Goal: Answer question/provide support: Share knowledge or assist other users

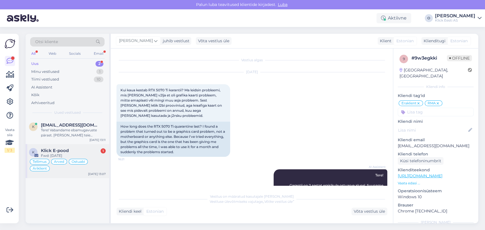
scroll to position [466, 0]
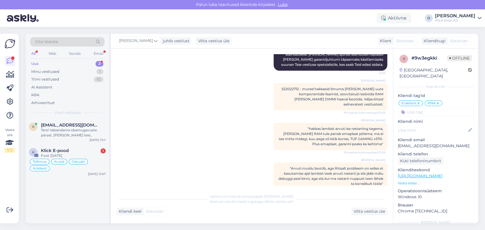
click at [63, 63] on div "Uus 2" at bounding box center [67, 64] width 74 height 8
click at [55, 123] on span "[EMAIL_ADDRESS][DOMAIN_NAME]" at bounding box center [70, 125] width 59 height 5
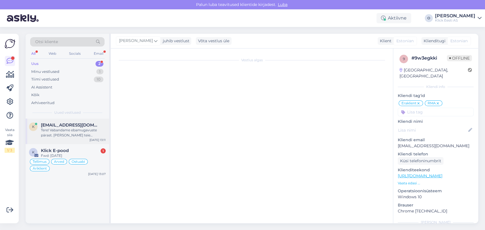
scroll to position [1, 0]
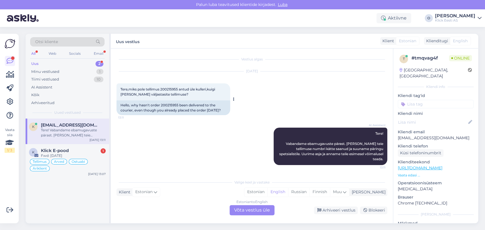
click at [166, 87] on span "Tere,miks pole tellimus 200215955 antud üle kulleri,kuigi [PERSON_NAME] väljast…" at bounding box center [167, 91] width 95 height 9
copy span "200215955"
click at [248, 215] on div "Estonian to English Võta vestlus üle" at bounding box center [251, 210] width 45 height 10
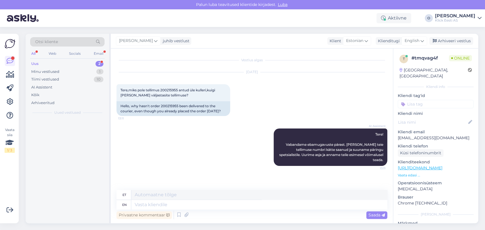
scroll to position [0, 0]
click at [416, 37] on div "English" at bounding box center [414, 40] width 26 height 9
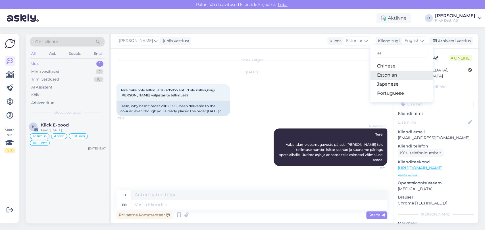
type input "es"
click at [405, 74] on link "Estonian" at bounding box center [401, 75] width 62 height 9
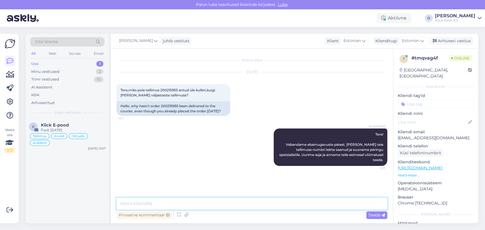
click at [174, 204] on textarea at bounding box center [251, 204] width 271 height 12
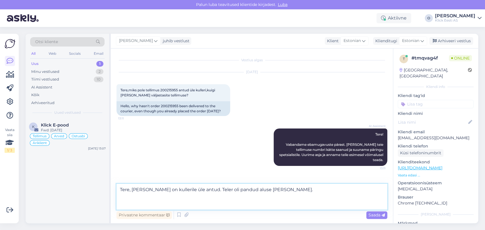
type textarea "Tere, [PERSON_NAME] on kullerile üle antud. Teler oli pandud aluse [PERSON_NAME…"
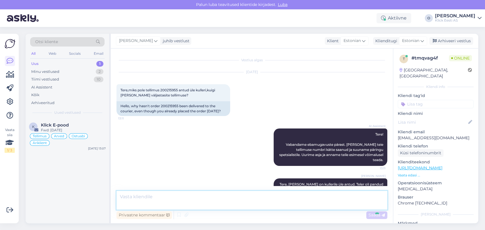
scroll to position [14, 0]
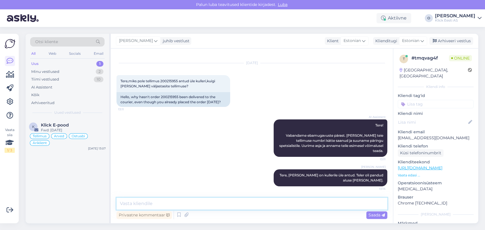
type textarea "O"
type textarea "Esimene muudatus saadetise liikumise osas tekib siis, kui toode on sorteerimise…"
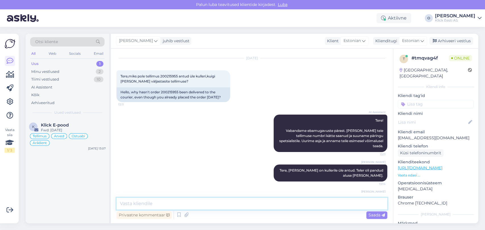
scroll to position [43, 0]
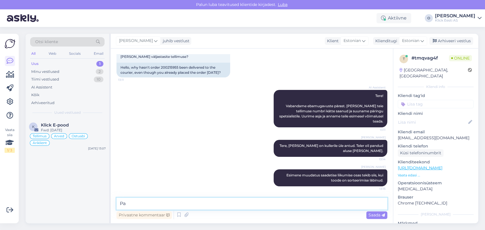
type textarea "P"
type textarea "T"
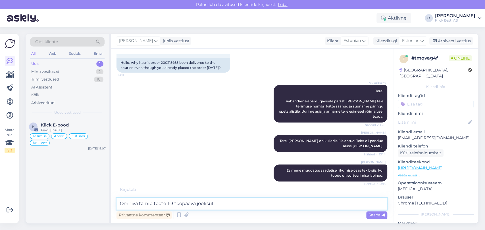
type textarea "Omniva tarnib toote 1-3 tööpäeva jooksul."
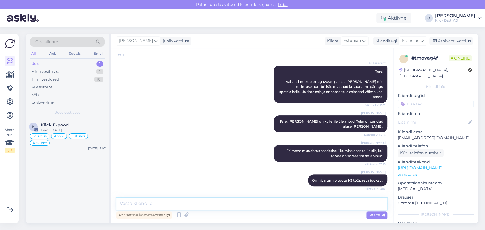
scroll to position [93, 0]
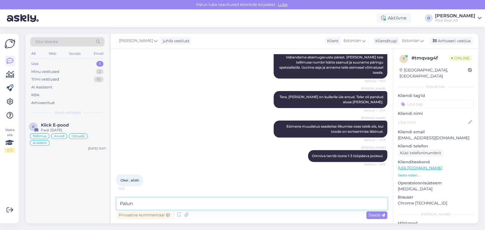
type textarea "Palun!"
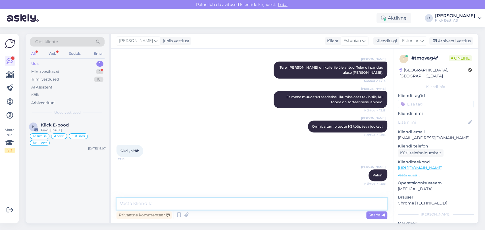
scroll to position [141, 0]
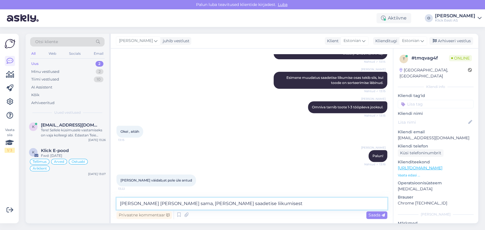
type textarea "[PERSON_NAME] [PERSON_NAME] sama, [PERSON_NAME] saadetise liikumisest."
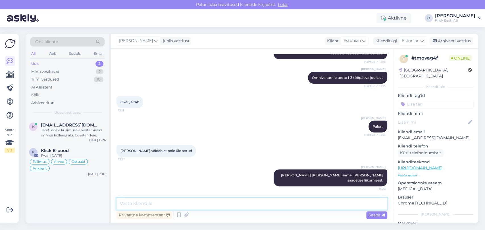
type textarea "P"
type textarea "I"
type textarea "E"
type textarea "Muudatus saadetise liikumisest tekib siis, kui saadetis on läbinud sorteerimise."
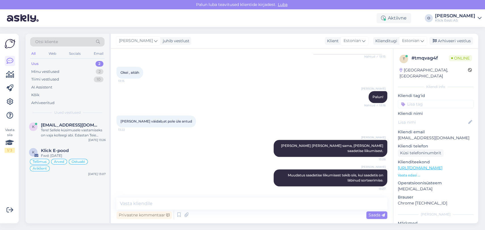
drag, startPoint x: 67, startPoint y: 69, endPoint x: 60, endPoint y: 60, distance: 11.2
click at [60, 60] on div "Uus 2 Minu vestlused 2 Tiimi vestlused 10 AI Assistent Kõik Arhiveeritud" at bounding box center [67, 83] width 74 height 47
click at [60, 60] on div "Uus 2" at bounding box center [67, 64] width 74 height 8
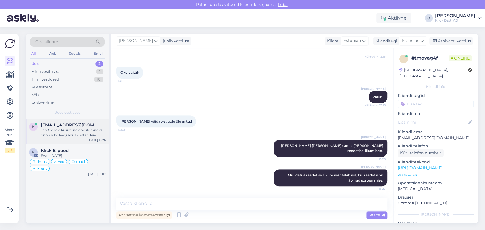
click at [53, 129] on div "Tere! Sellele küsimusele vastamiseks on vaja kolleegi abi. Edastan Teie päringu…" at bounding box center [73, 133] width 65 height 10
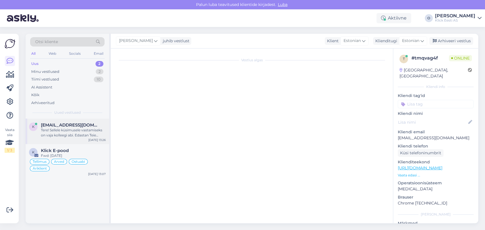
scroll to position [0, 0]
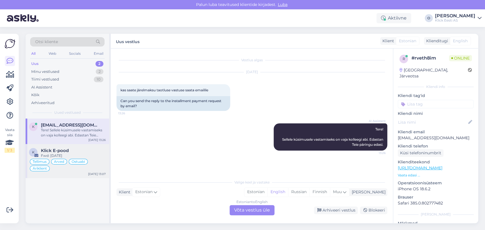
click at [68, 149] on span "Klick E-pood" at bounding box center [55, 150] width 28 height 5
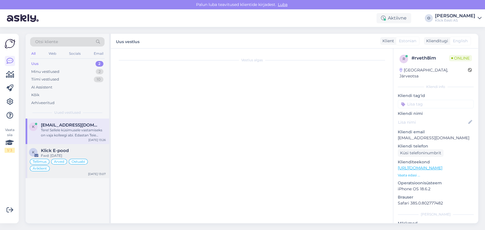
scroll to position [1803, 0]
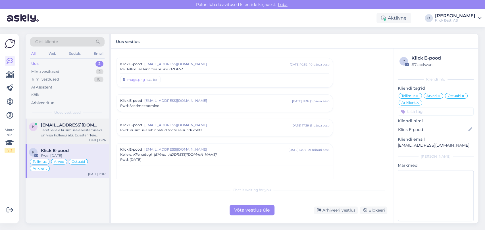
click at [62, 128] on div "Tere! Sellele küsimusele vastamiseks on vaja kolleegi abi. Edastan Teie päringu…" at bounding box center [73, 133] width 65 height 10
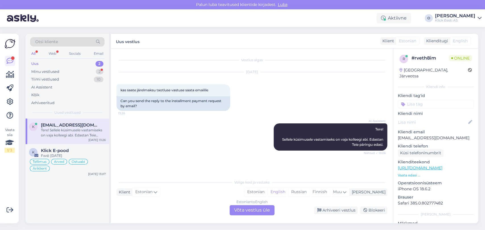
click at [66, 131] on div "Tere! Sellele küsimusele vastamiseks on vaja kolleegi abi. Edastan Teie päringu…" at bounding box center [73, 133] width 65 height 10
click at [62, 70] on div "Minu vestlused 2" at bounding box center [67, 72] width 74 height 8
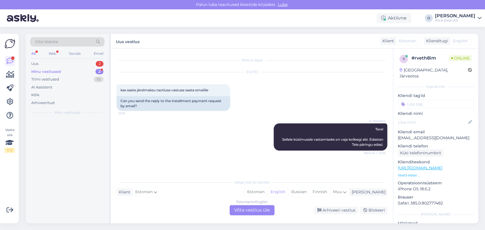
click at [54, 71] on div "Minu vestlused" at bounding box center [46, 72] width 30 height 6
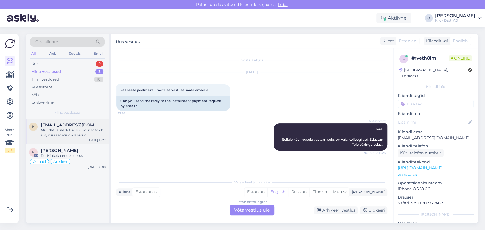
click at [48, 131] on div "Muudatus saadetise liikumisest tekib siis, kui saadetis on läbinud sorteerimise." at bounding box center [73, 133] width 65 height 10
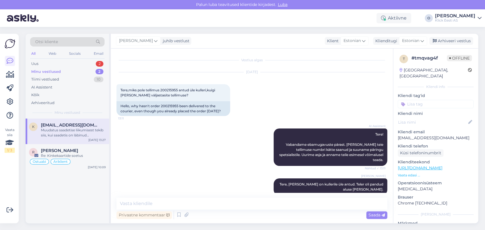
scroll to position [200, 0]
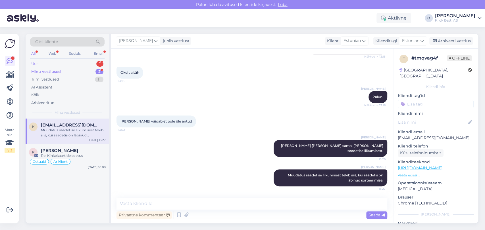
click at [68, 61] on div "Uus 1" at bounding box center [67, 64] width 74 height 8
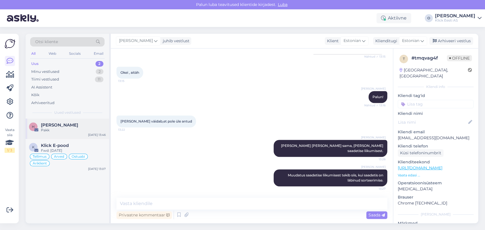
click at [56, 127] on span "[PERSON_NAME]" at bounding box center [59, 125] width 37 height 5
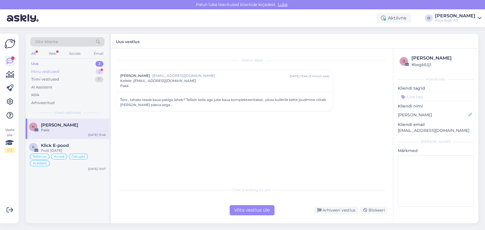
click at [64, 69] on div "Minu vestlused 2" at bounding box center [67, 72] width 74 height 8
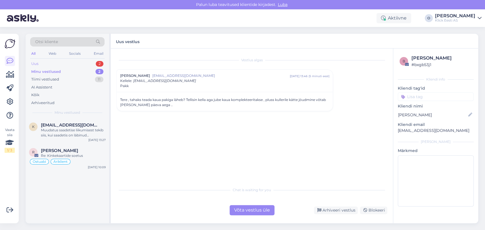
click at [58, 62] on div "Uus 2" at bounding box center [67, 64] width 74 height 8
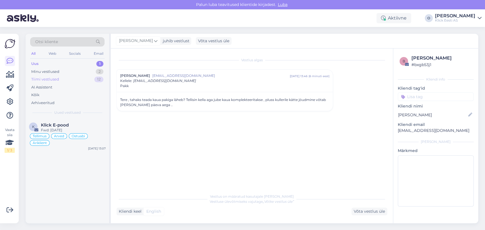
click at [82, 78] on div "Tiimi vestlused 12" at bounding box center [67, 80] width 74 height 8
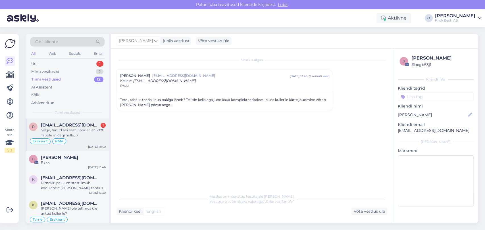
click at [68, 133] on div "Selge, tänud abi eest. Loodan et 5070 Ti pole midagi hullu. :/" at bounding box center [73, 133] width 65 height 10
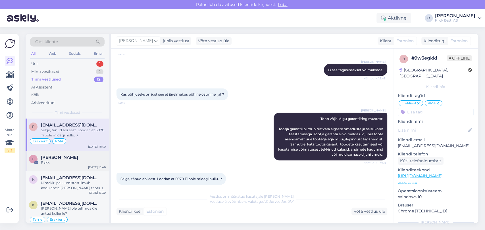
click at [58, 157] on span "[PERSON_NAME]" at bounding box center [59, 157] width 37 height 5
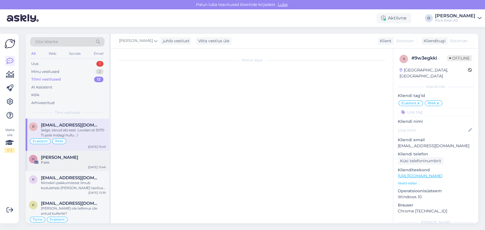
scroll to position [0, 0]
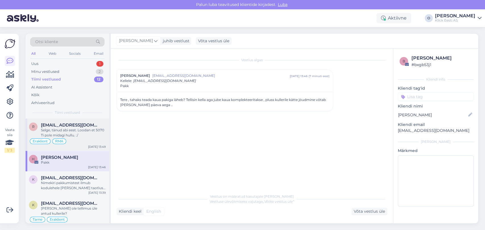
click at [62, 131] on div "Selge, tänud abi eest. Loodan et 5070 Ti pole midagi hullu. :/" at bounding box center [73, 133] width 65 height 10
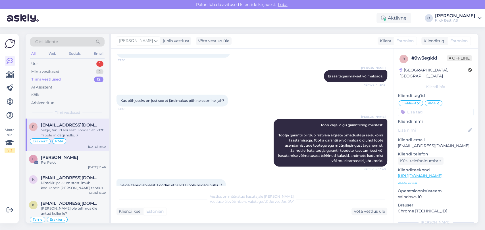
scroll to position [773, 0]
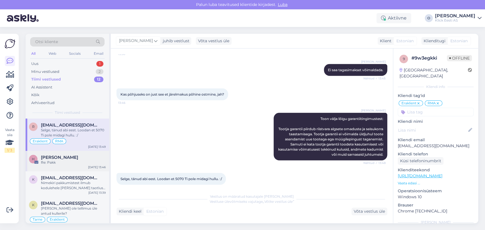
click at [59, 163] on div "Re: Pakk" at bounding box center [73, 162] width 65 height 5
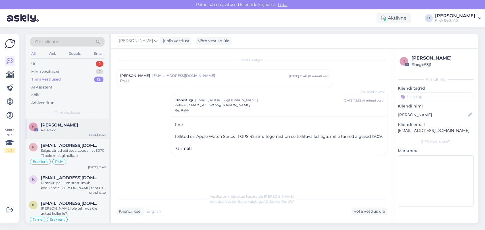
click at [54, 129] on div "Re: Pakk" at bounding box center [73, 130] width 65 height 5
click at [73, 65] on div "Uus 2" at bounding box center [67, 64] width 74 height 8
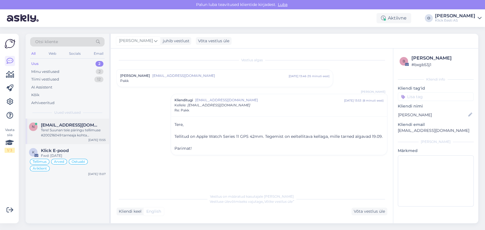
click at [62, 125] on span "[EMAIL_ADDRESS][DOMAIN_NAME]" at bounding box center [70, 125] width 59 height 5
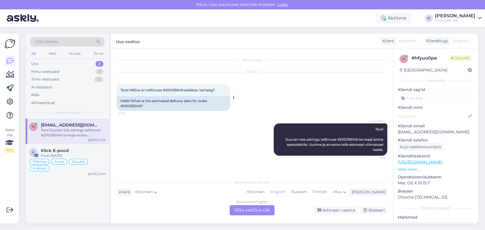
click at [179, 89] on span "Tere! Milline on tellimuse #200216049 eeldatav tarneag?" at bounding box center [167, 90] width 94 height 4
copy span "200216049"
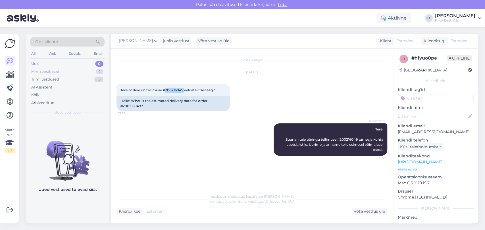
click at [61, 72] on div "Minu vestlused 2" at bounding box center [67, 72] width 74 height 8
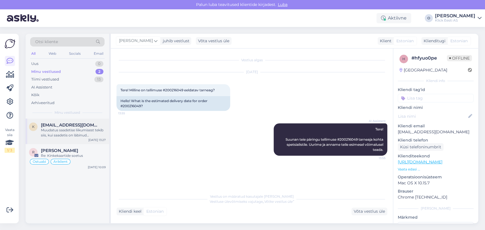
click at [62, 128] on div "Muudatus saadetise liikumisest tekib siis, kui saadetis on läbinud sorteerimise." at bounding box center [73, 133] width 65 height 10
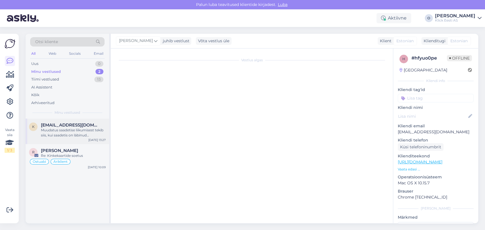
scroll to position [200, 0]
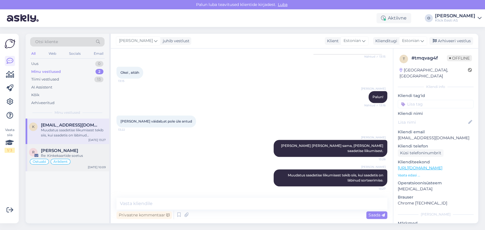
click at [55, 155] on div "Re: Kinkekaartide soetus" at bounding box center [73, 155] width 65 height 5
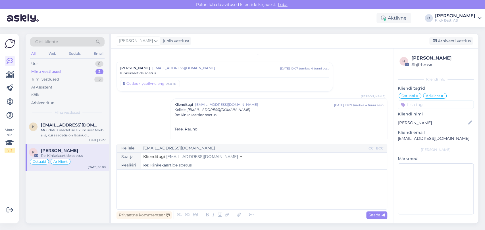
scroll to position [55, 0]
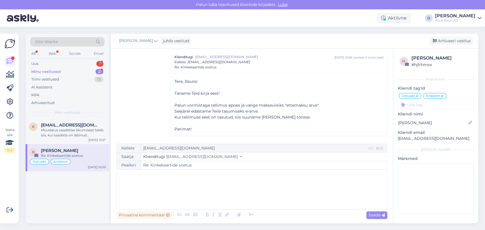
click at [70, 73] on div "Minu vestlused 2" at bounding box center [67, 72] width 74 height 8
click at [56, 119] on div "k [EMAIL_ADDRESS][DOMAIN_NAME] Muudatus saadetise liikumisest tekib siis, kui s…" at bounding box center [67, 132] width 83 height 26
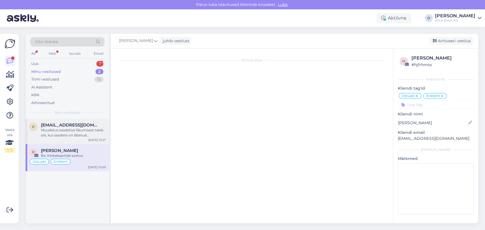
scroll to position [200, 0]
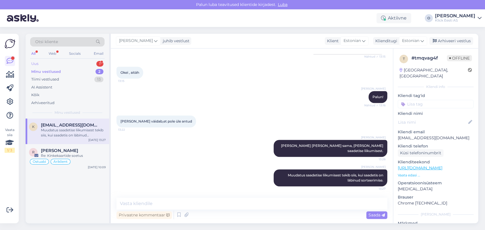
drag, startPoint x: 64, startPoint y: 59, endPoint x: 62, endPoint y: 62, distance: 3.3
click at [62, 62] on div "Otsi kliente All Web Socials Email Uus 1 Minu vestlused 2 Tiimi vestlused 13 AI…" at bounding box center [67, 76] width 83 height 85
click at [62, 62] on div "Uus 1" at bounding box center [67, 64] width 74 height 8
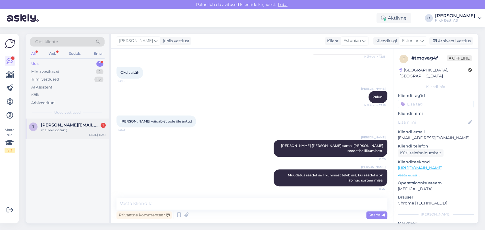
click at [70, 127] on span "[PERSON_NAME][EMAIL_ADDRESS][DOMAIN_NAME]" at bounding box center [70, 125] width 59 height 5
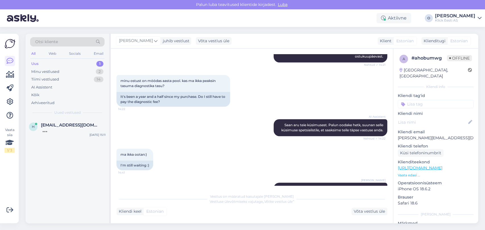
scroll to position [246, 0]
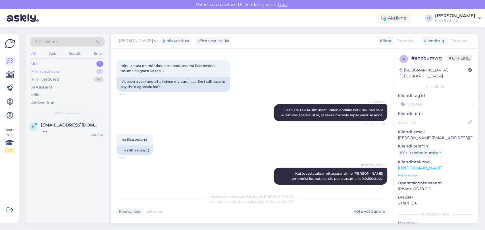
click at [90, 73] on div "Minu vestlused 2" at bounding box center [67, 72] width 74 height 8
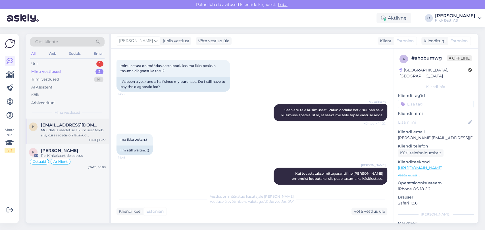
click at [63, 121] on div "k [EMAIL_ADDRESS][DOMAIN_NAME] Muudatus saadetise liikumisest tekib siis, kui s…" at bounding box center [67, 132] width 83 height 26
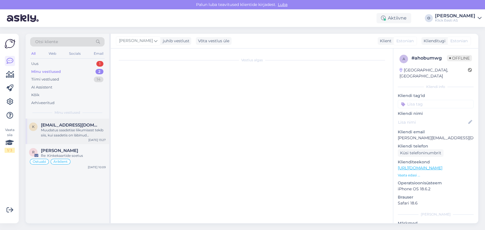
scroll to position [200, 0]
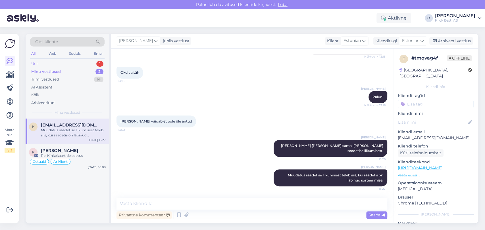
click at [49, 63] on div "Uus 1" at bounding box center [67, 64] width 74 height 8
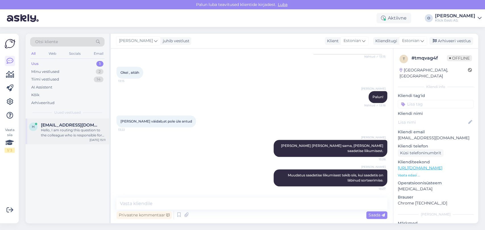
click at [60, 127] on span "[EMAIL_ADDRESS][DOMAIN_NAME]" at bounding box center [70, 125] width 59 height 5
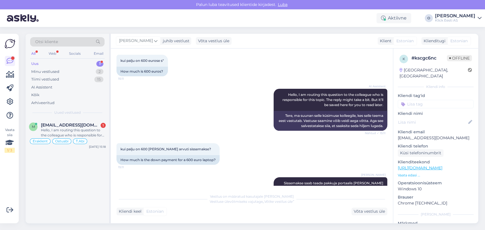
scroll to position [45, 0]
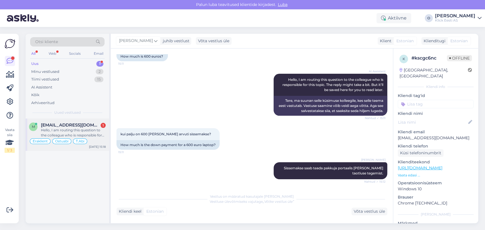
click at [59, 129] on div "Hello, I am routing this question to the colleague who is responsible for this …" at bounding box center [73, 133] width 65 height 10
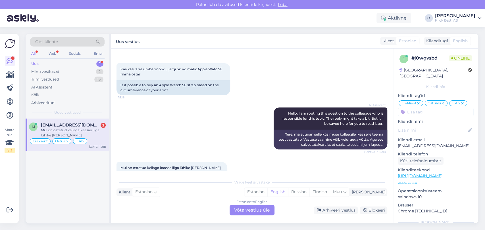
scroll to position [3888, 0]
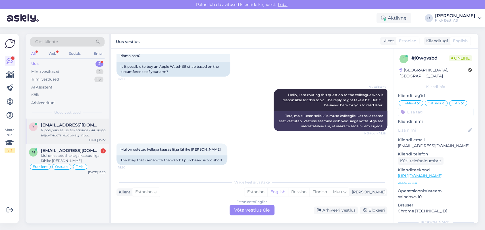
click at [65, 137] on div "Я розумію ваше занепокоєння щодо відсутності інформації про повернення коштів а…" at bounding box center [73, 133] width 65 height 10
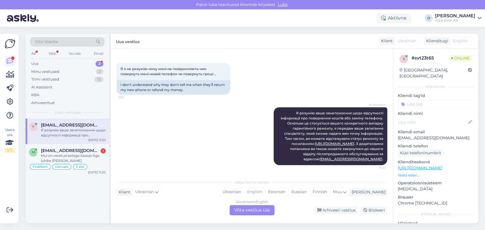
click at [418, 135] on p "[EMAIL_ADDRESS][DOMAIN_NAME]" at bounding box center [435, 138] width 76 height 6
copy p "[EMAIL_ADDRESS][DOMAIN_NAME]"
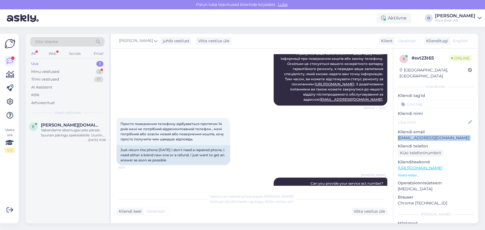
scroll to position [440, 0]
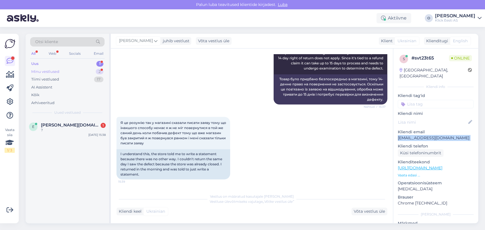
click at [68, 70] on div "Minu vestlused 2" at bounding box center [67, 72] width 74 height 8
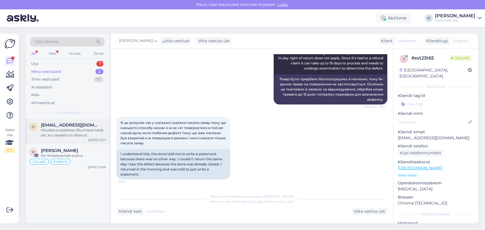
click at [63, 129] on div "Muudatus saadetise liikumisest tekib siis, kui saadetis on läbinud sorteerimise." at bounding box center [73, 133] width 65 height 10
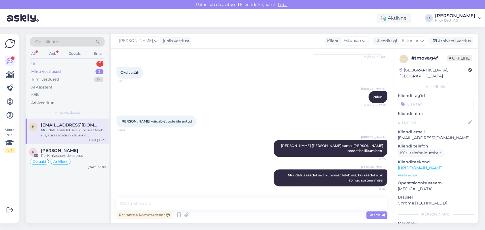
click at [56, 64] on div "Uus 1" at bounding box center [67, 64] width 74 height 8
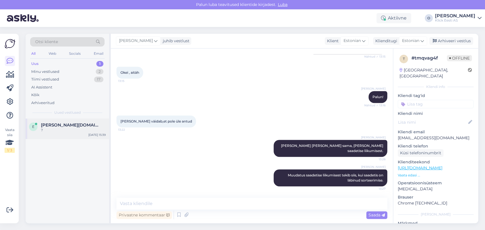
click at [57, 121] on div "E [PERSON_NAME][DOMAIN_NAME][EMAIL_ADDRESS][DOMAIN_NAME] ? [DATE] 15:39" at bounding box center [67, 129] width 83 height 20
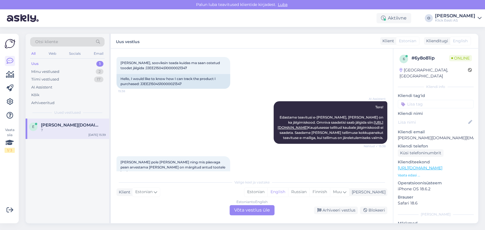
scroll to position [0, 0]
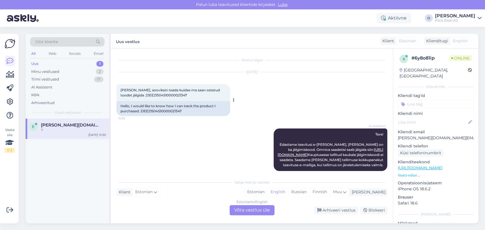
click at [134, 93] on span "[PERSON_NAME], sooviksin teada kuidas ma saan ostetud toodet jälgida :JJEE21504…" at bounding box center [170, 92] width 100 height 9
copy div "JJEE21504S10000021347 15:38"
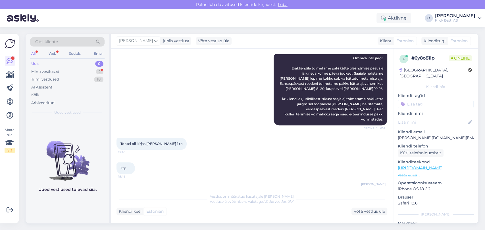
scroll to position [368, 0]
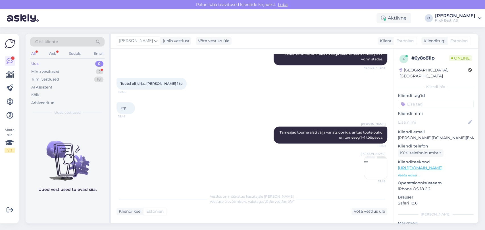
click at [370, 166] on img at bounding box center [375, 167] width 23 height 23
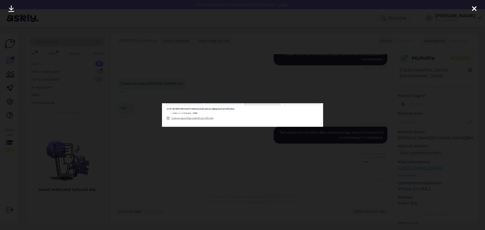
click at [218, 110] on img at bounding box center [242, 115] width 161 height 24
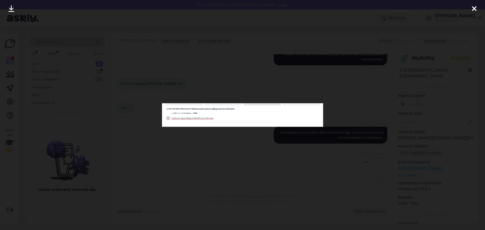
click at [218, 110] on img at bounding box center [242, 115] width 161 height 24
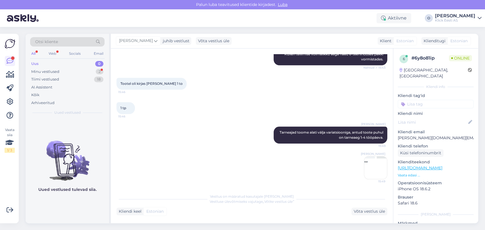
click at [372, 166] on img at bounding box center [375, 167] width 23 height 23
